Goal: Find contact information: Find contact information

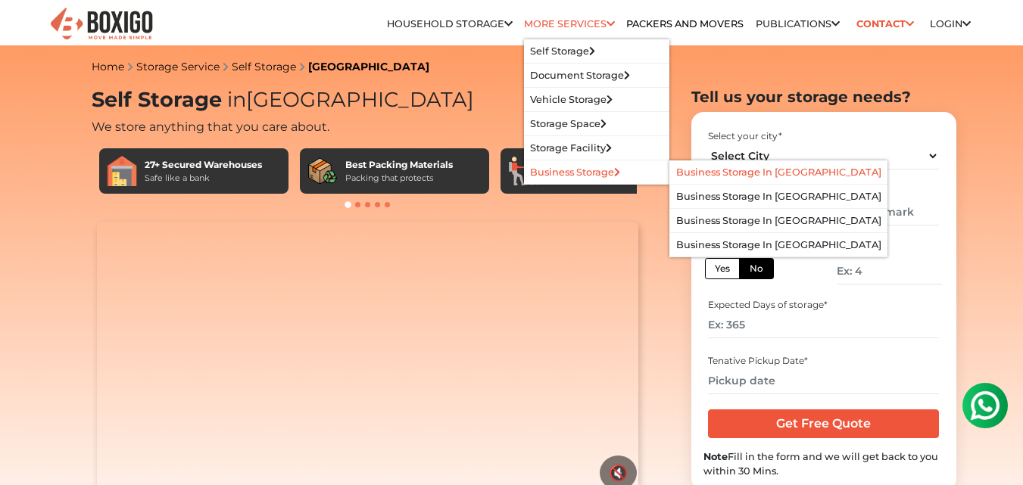
click at [689, 176] on link "Business Storage in [GEOGRAPHIC_DATA]" at bounding box center [778, 172] width 205 height 11
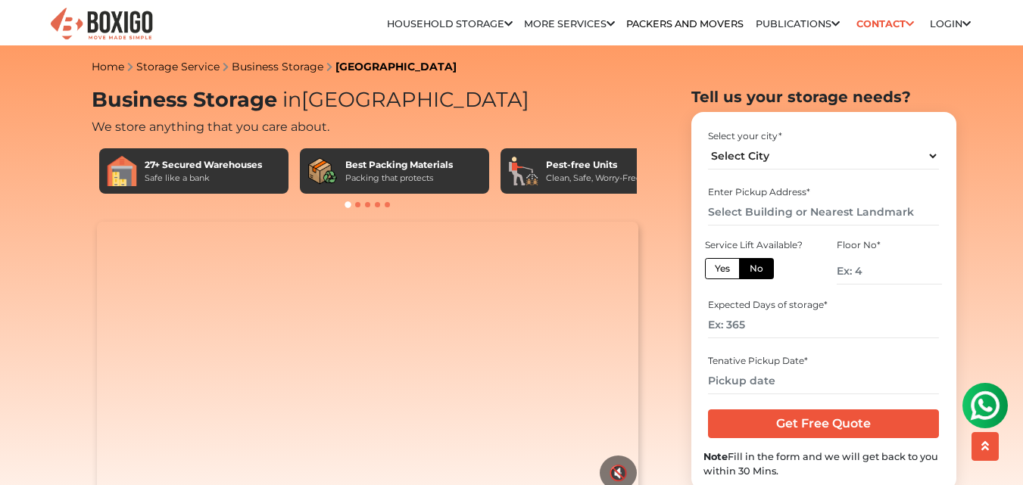
scroll to position [76, 0]
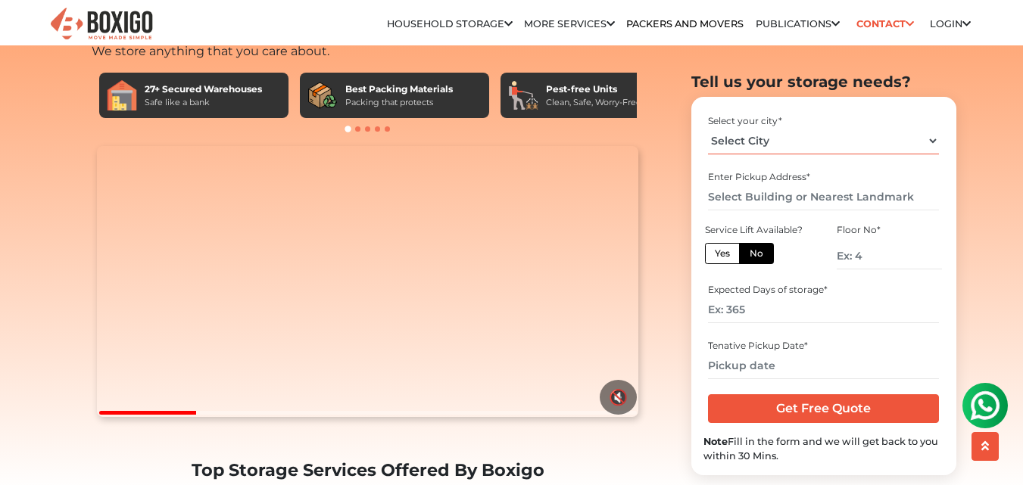
click at [861, 142] on select "Select City [GEOGRAPHIC_DATA] [GEOGRAPHIC_DATA] [GEOGRAPHIC_DATA] [GEOGRAPHIC_D…" at bounding box center [823, 140] width 231 height 26
select select "[GEOGRAPHIC_DATA]"
click at [708, 127] on select "Select City Bangalore Bengaluru Bhopal Bhubaneswar Chennai Coimbatore Cuttack D…" at bounding box center [823, 140] width 231 height 26
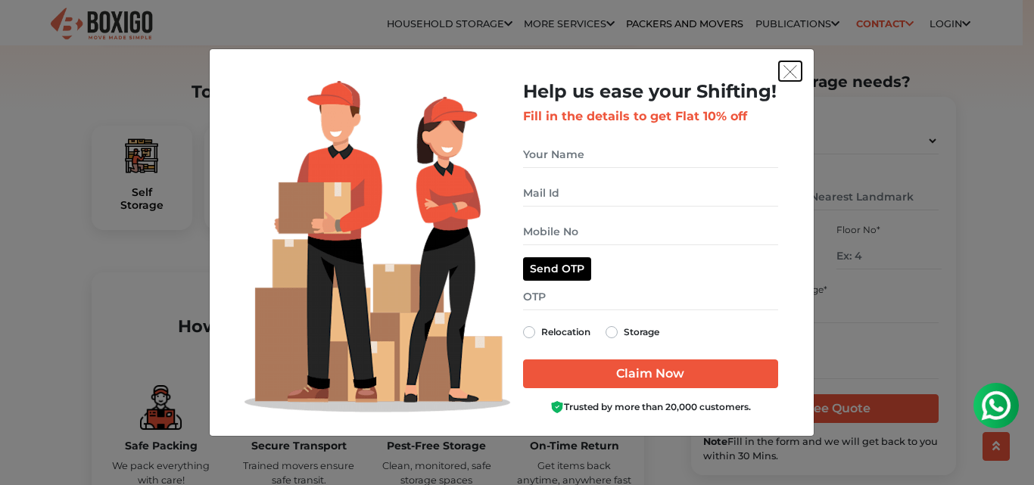
click at [785, 75] on img "get free quote dialog" at bounding box center [791, 72] width 14 height 14
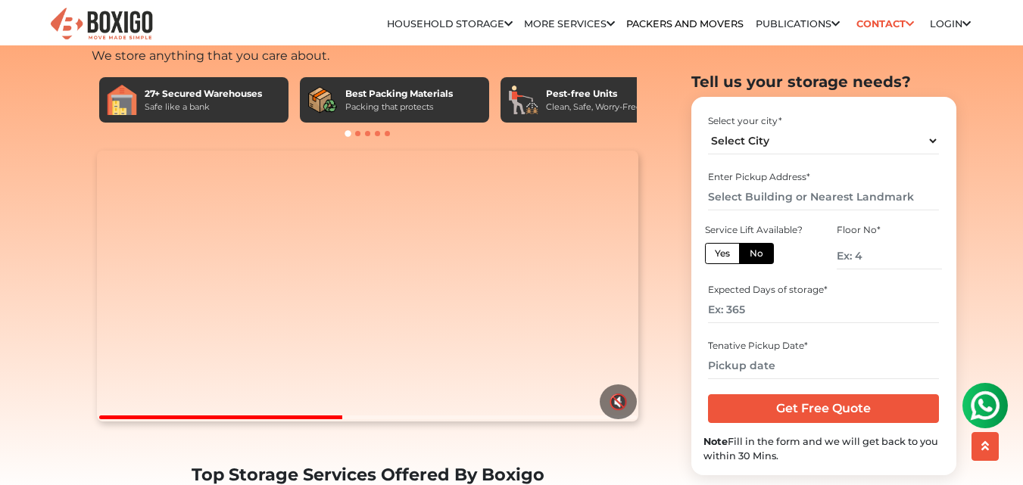
scroll to position [0, 0]
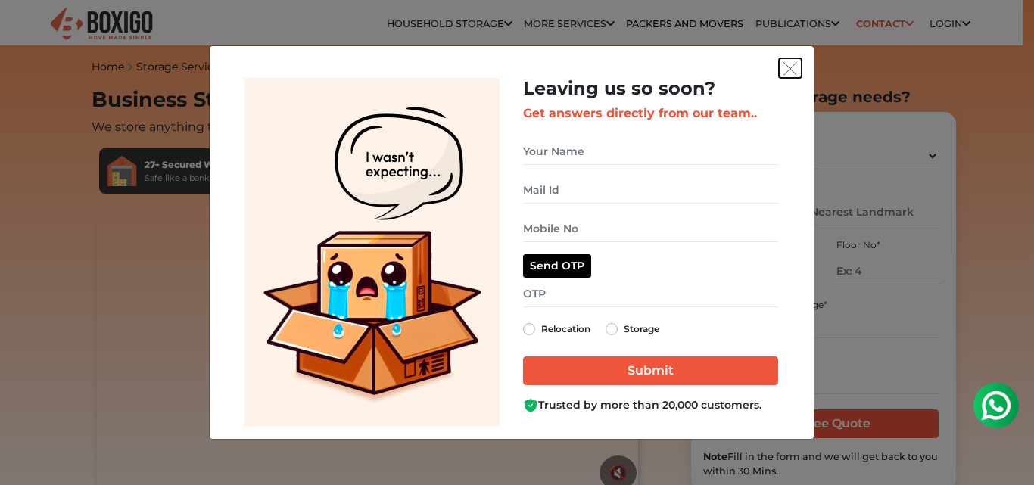
click at [791, 70] on img "get free quote dialog" at bounding box center [791, 69] width 14 height 14
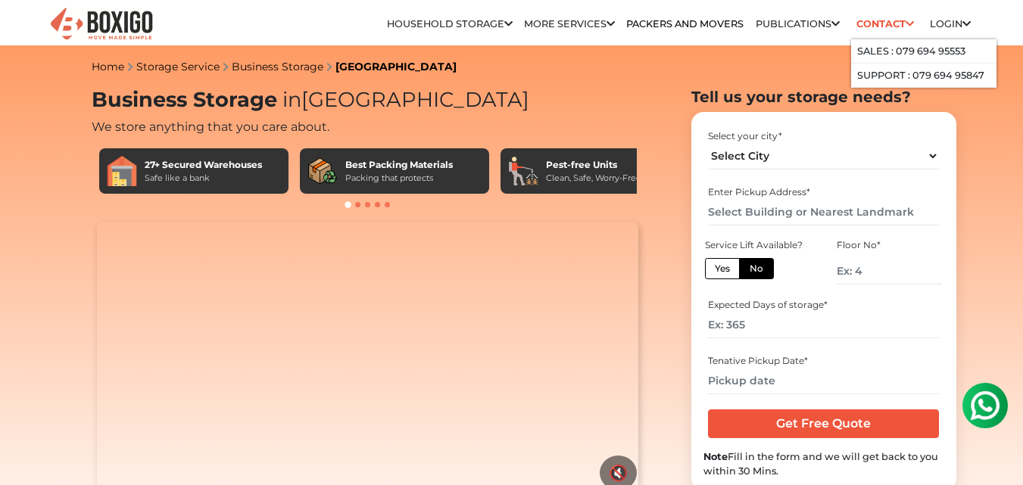
click at [864, 22] on link "Contact" at bounding box center [884, 23] width 67 height 23
drag, startPoint x: 856, startPoint y: 46, endPoint x: 977, endPoint y: 49, distance: 120.4
click at [977, 49] on li "Sales : 079 694 95553" at bounding box center [923, 51] width 145 height 24
drag, startPoint x: 974, startPoint y: 52, endPoint x: 891, endPoint y: 57, distance: 83.4
click at [891, 57] on li "Sales : 079 694 95553" at bounding box center [923, 51] width 145 height 24
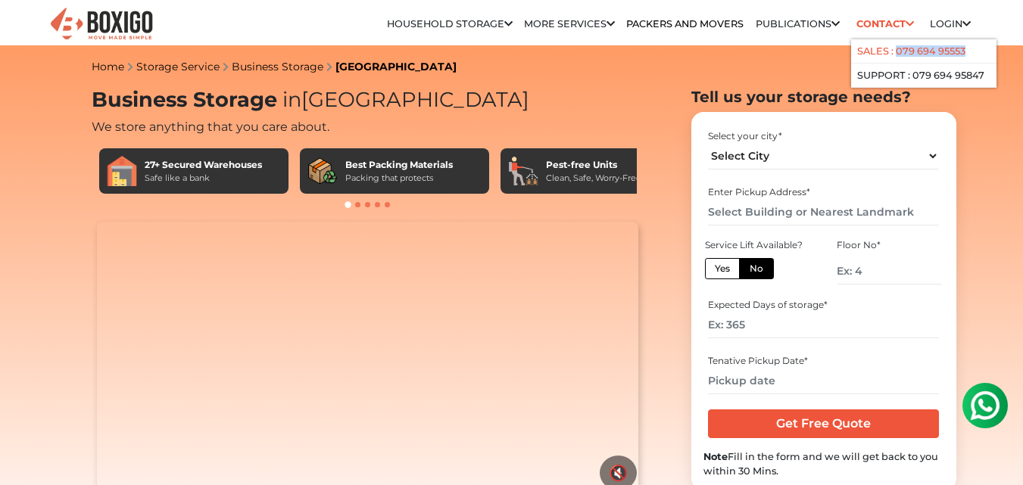
copy link "079 694 95553"
